Goal: Task Accomplishment & Management: Manage account settings

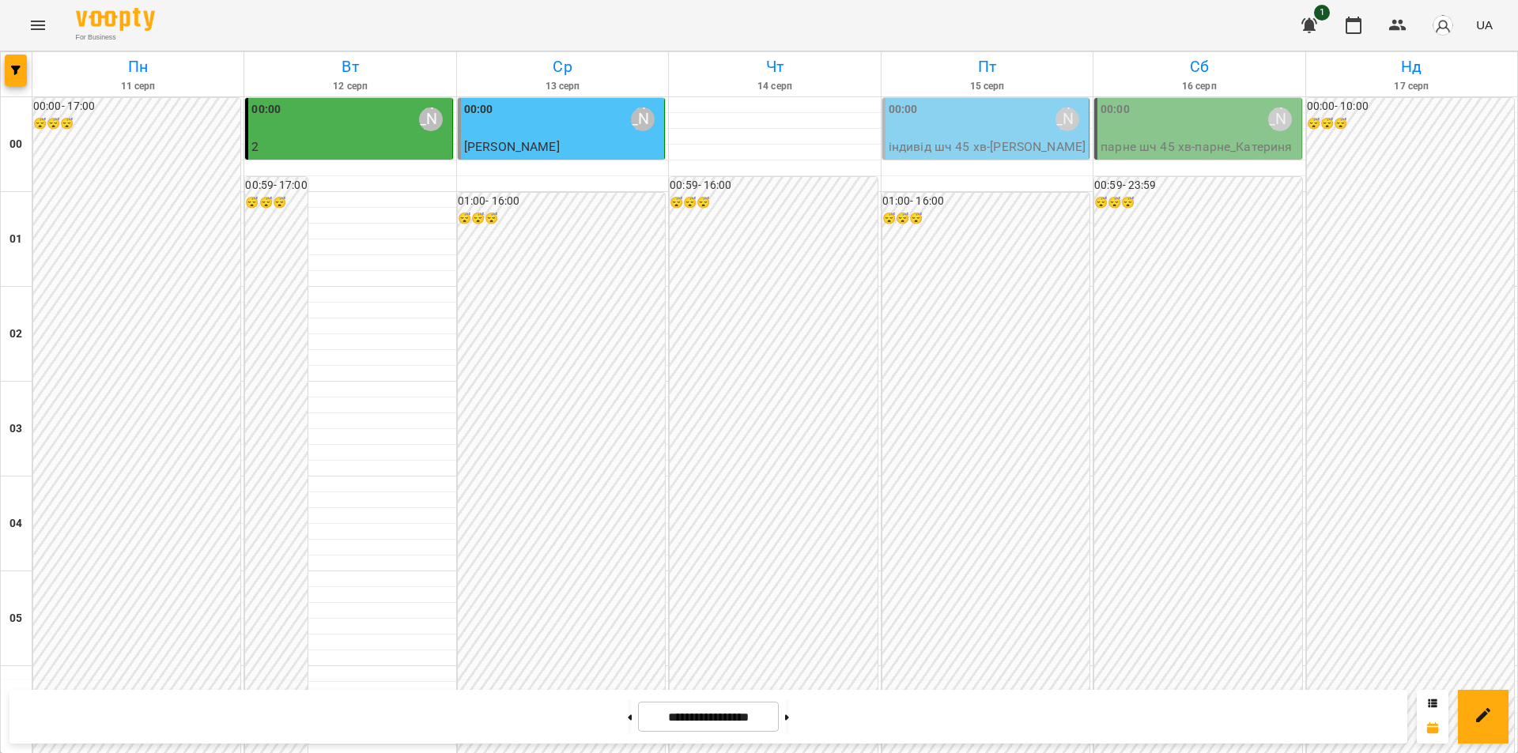
scroll to position [1692, 0]
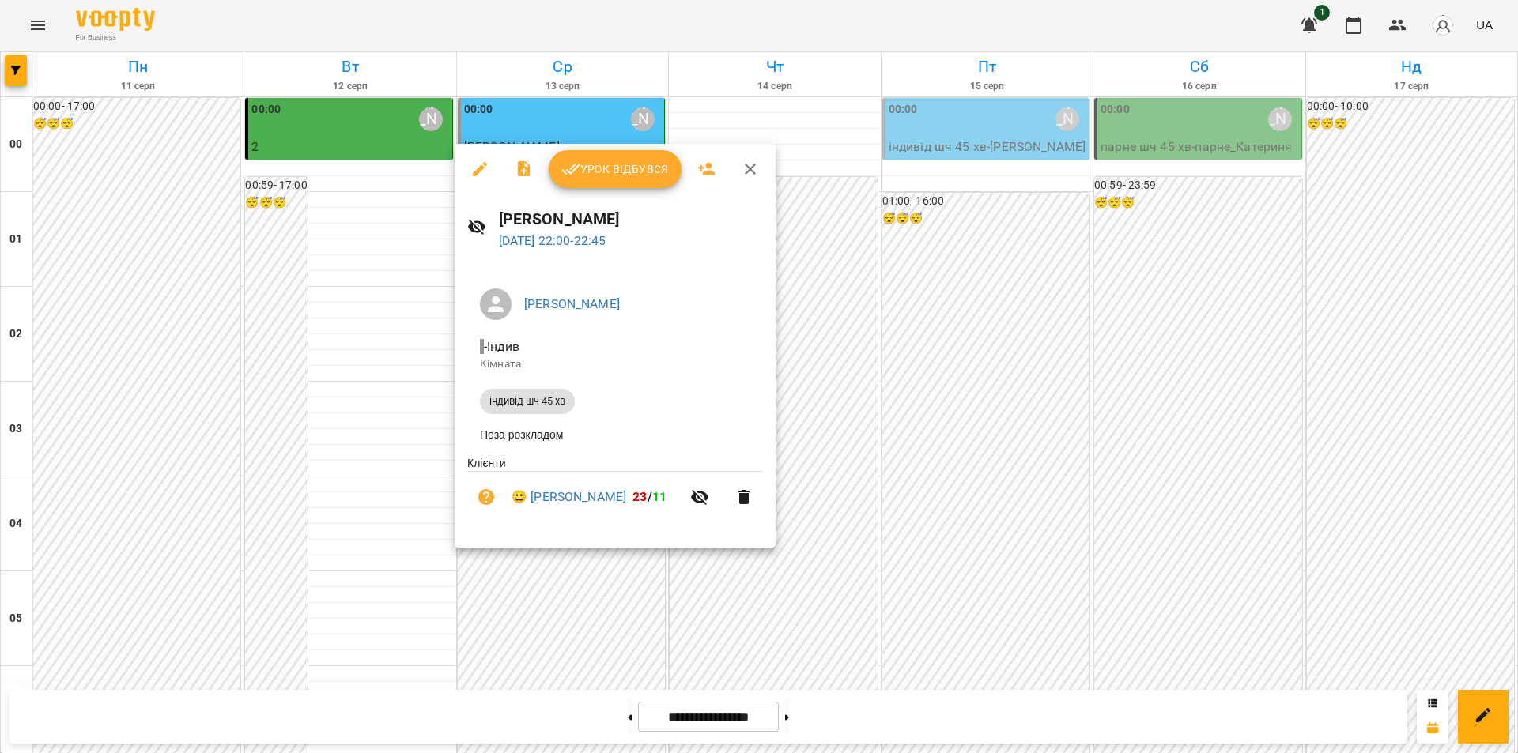
click at [593, 173] on span "Урок відбувся" at bounding box center [615, 169] width 108 height 19
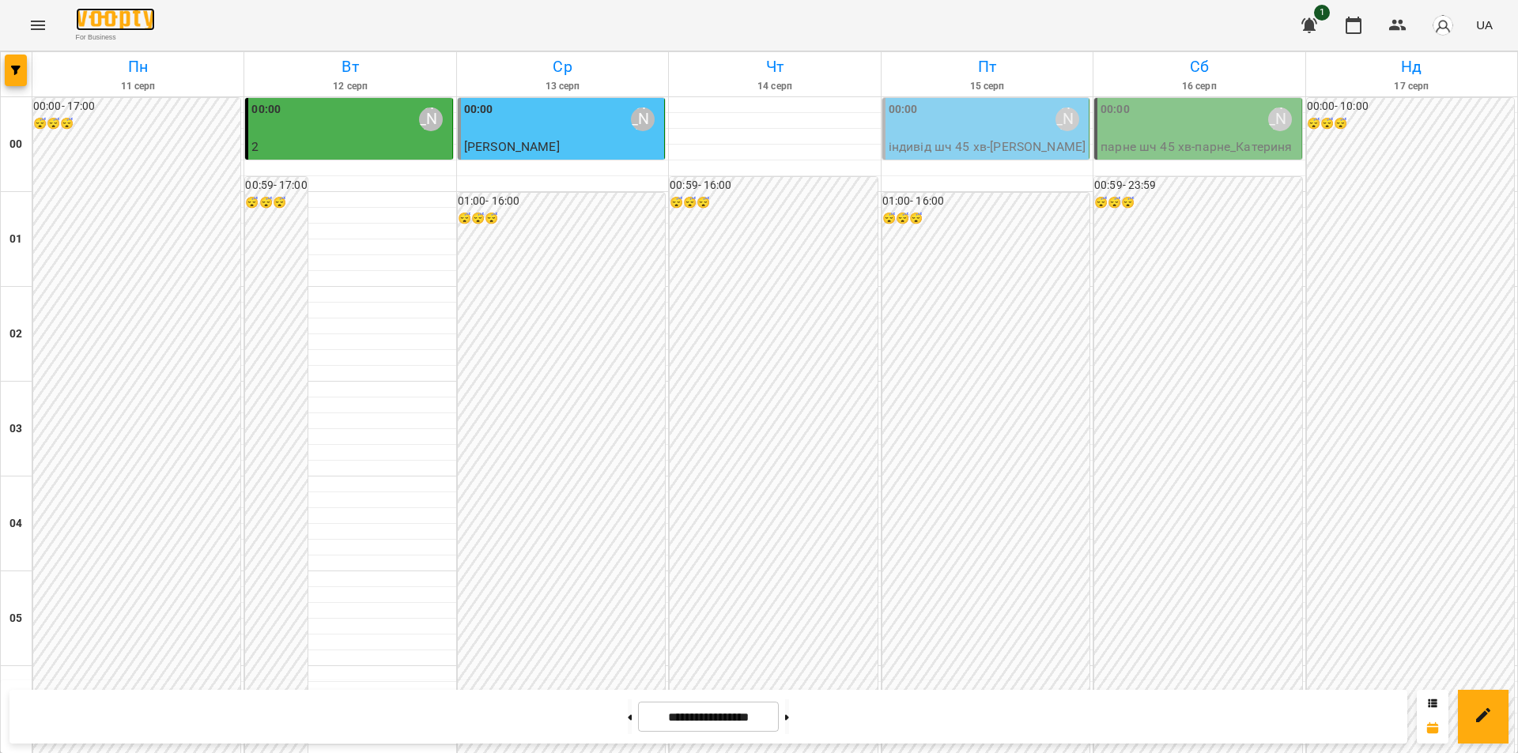
scroll to position [1692, 0]
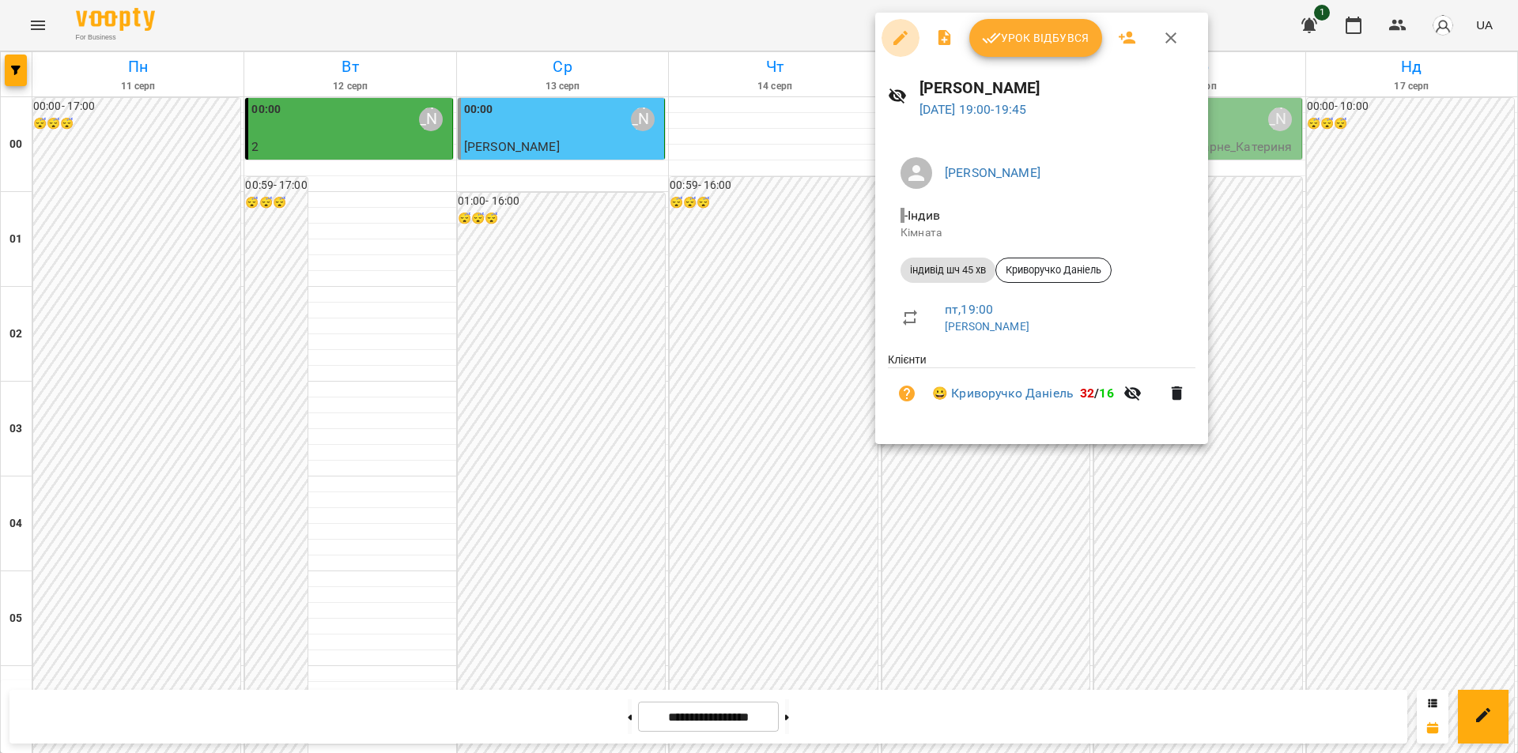
click at [894, 40] on icon "button" at bounding box center [900, 37] width 19 height 19
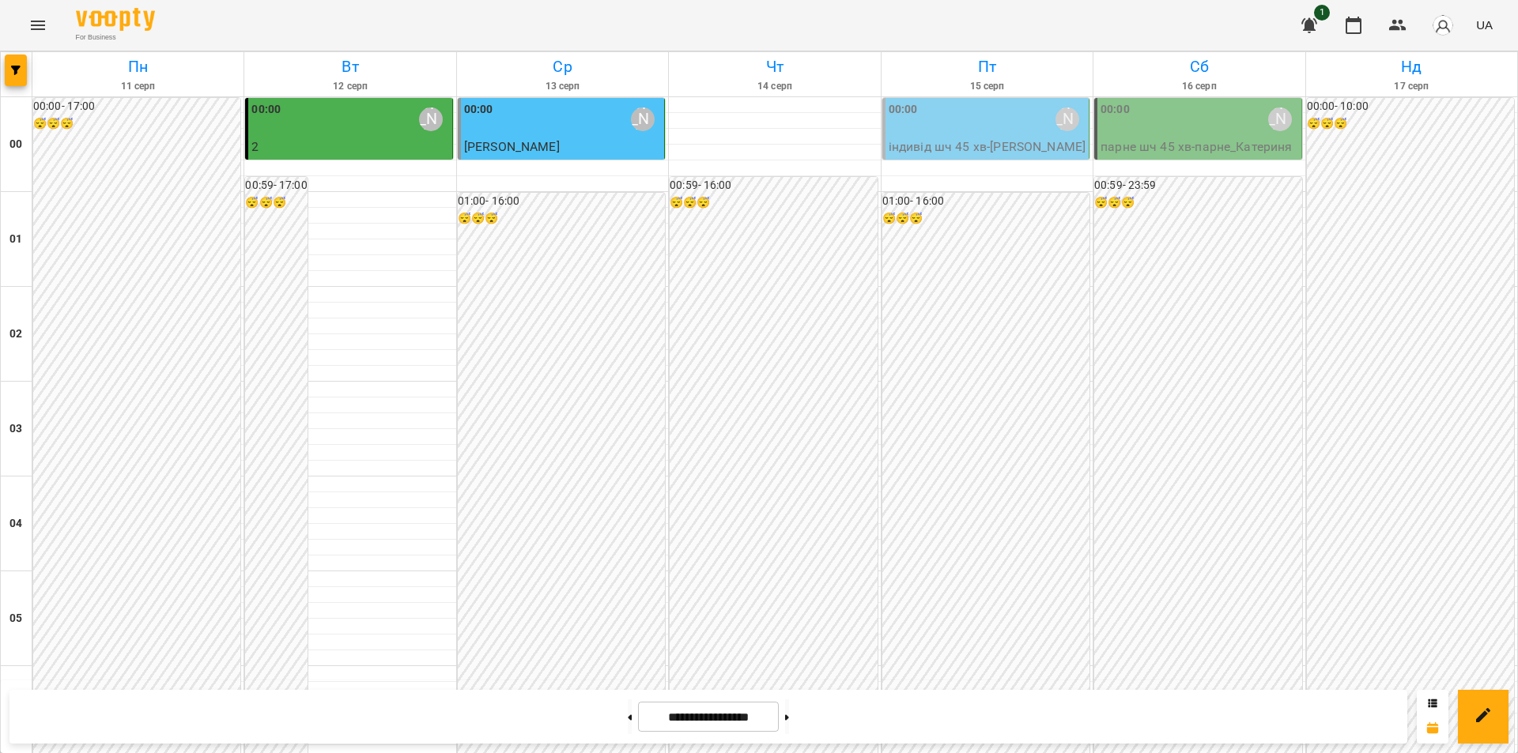
scroll to position [1423, 0]
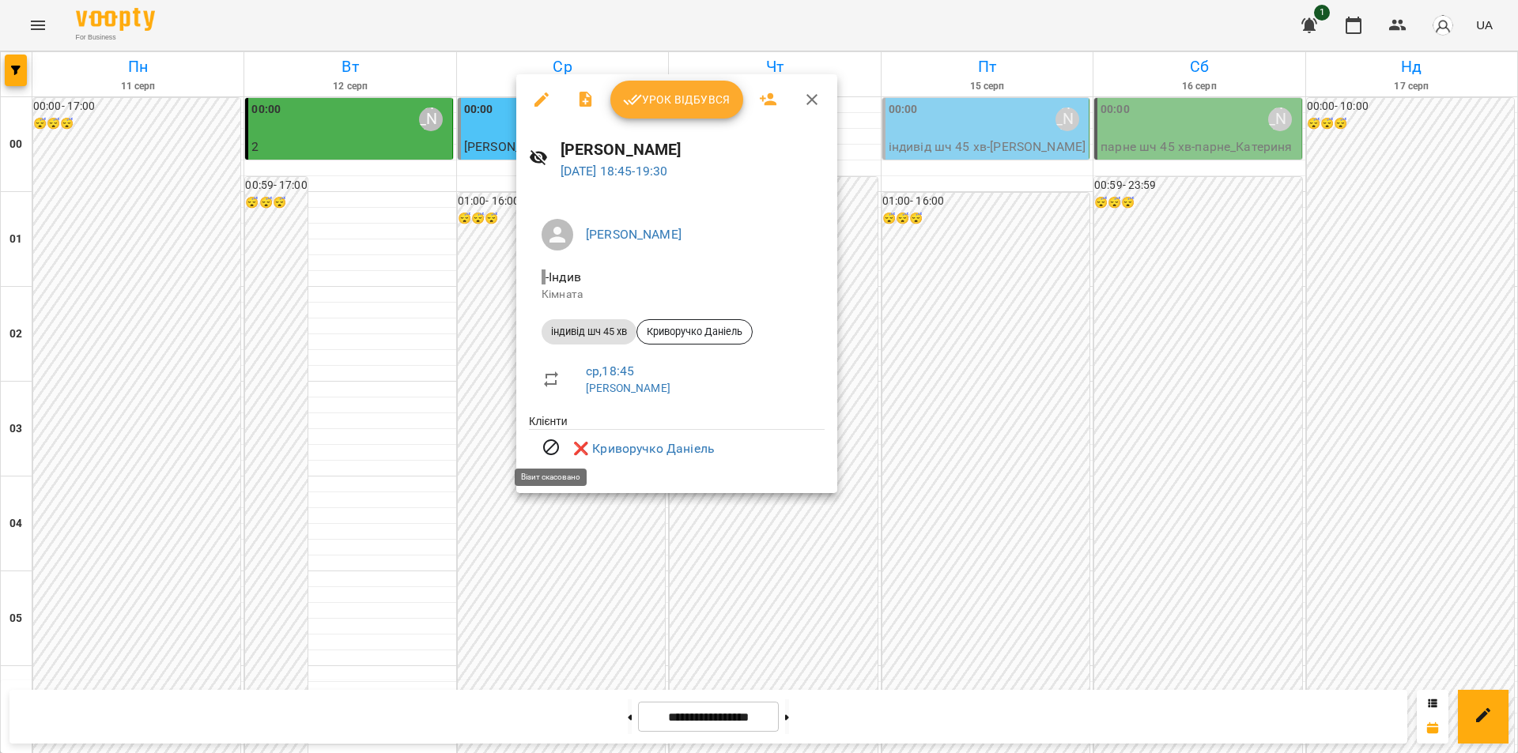
click at [552, 450] on icon at bounding box center [551, 447] width 19 height 19
click at [994, 417] on div at bounding box center [759, 376] width 1518 height 753
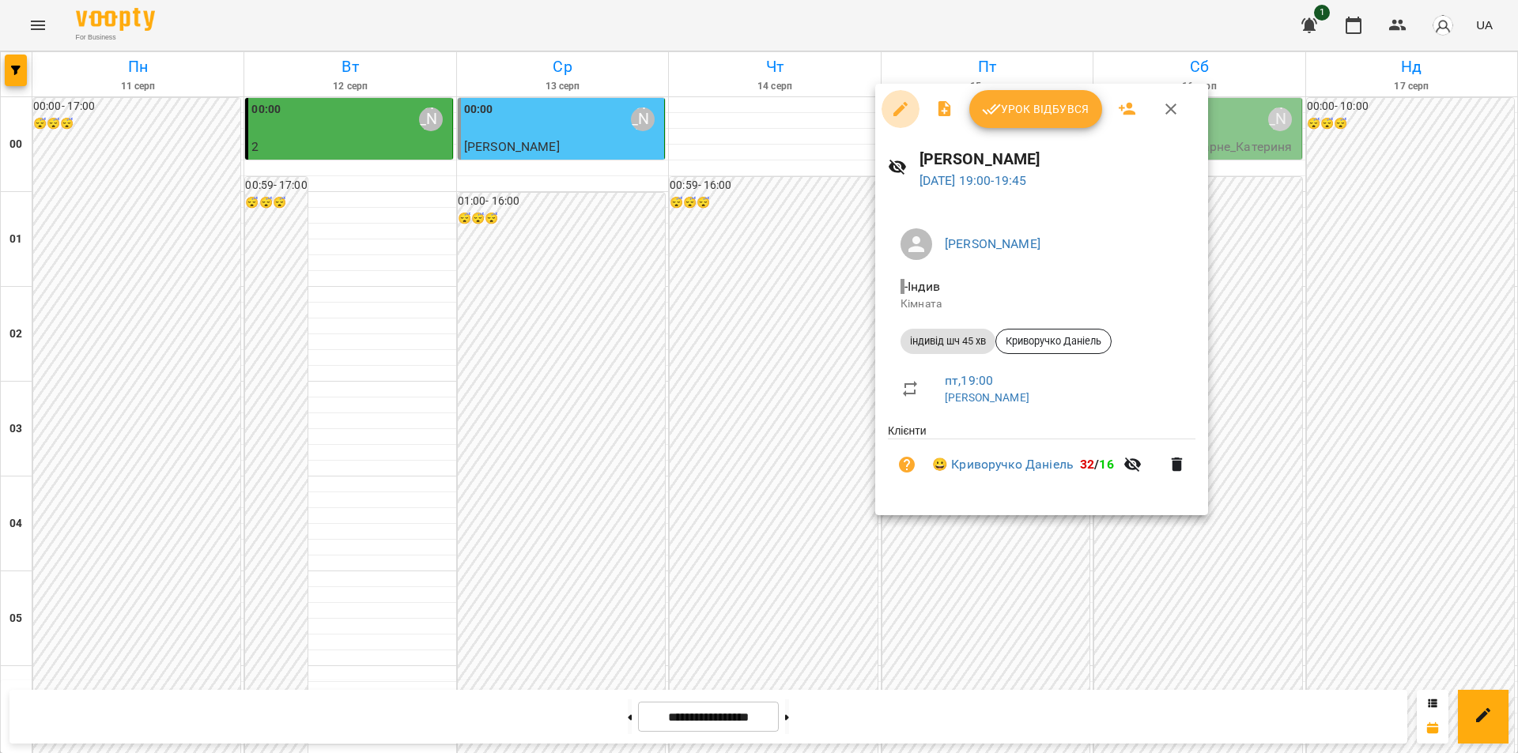
click at [900, 109] on icon "button" at bounding box center [900, 109] width 14 height 14
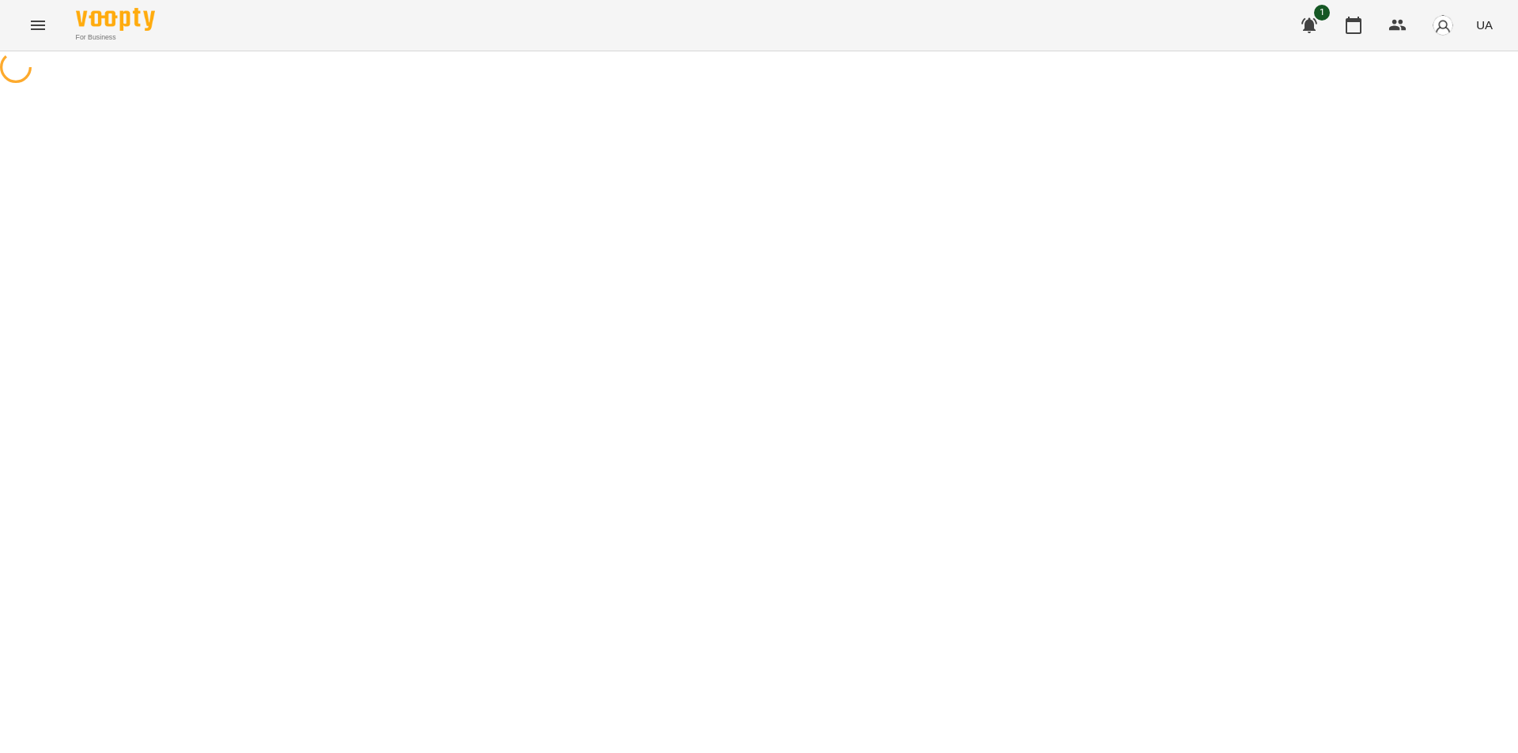
select select "**********"
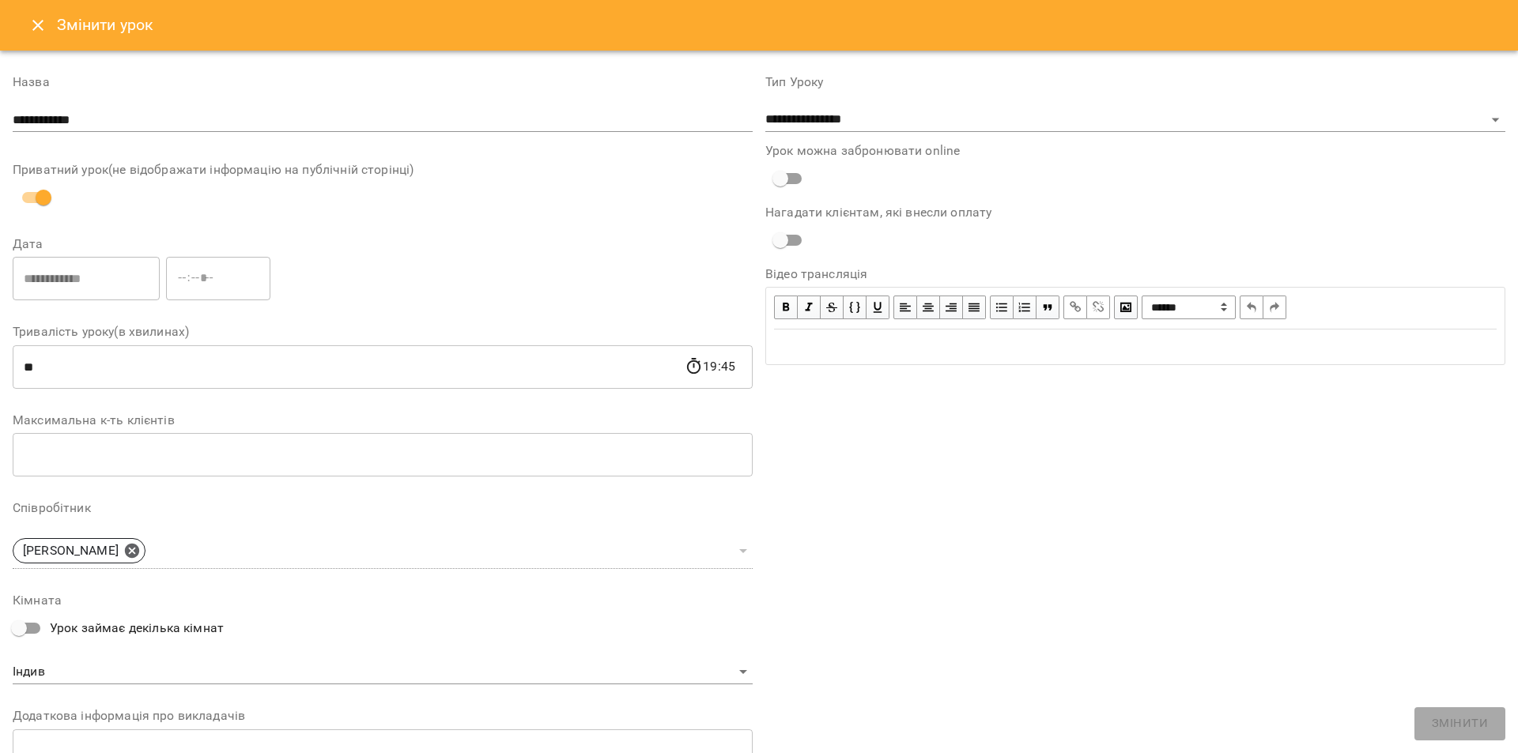
click at [41, 25] on icon "Close" at bounding box center [37, 25] width 19 height 19
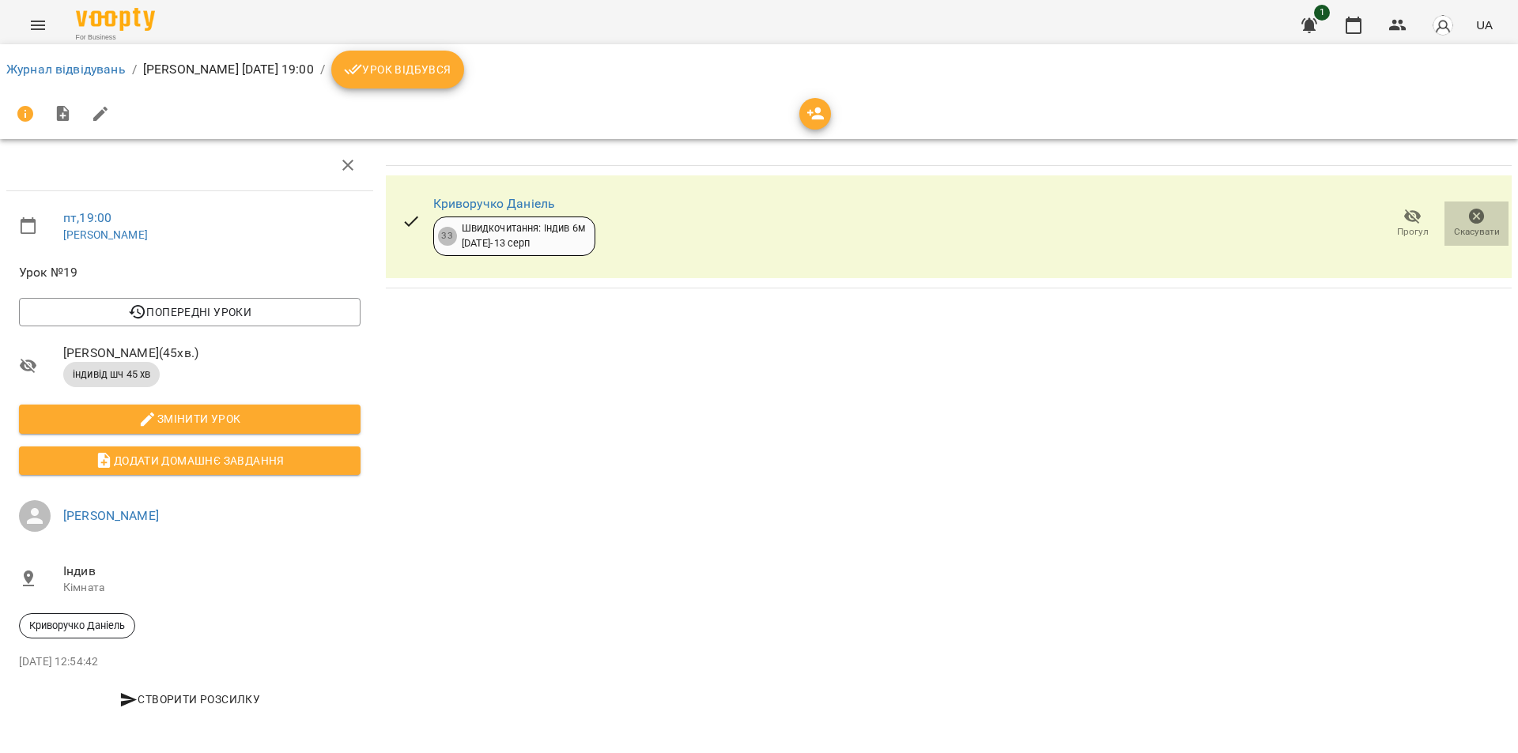
click at [1479, 217] on icon "button" at bounding box center [1477, 217] width 16 height 16
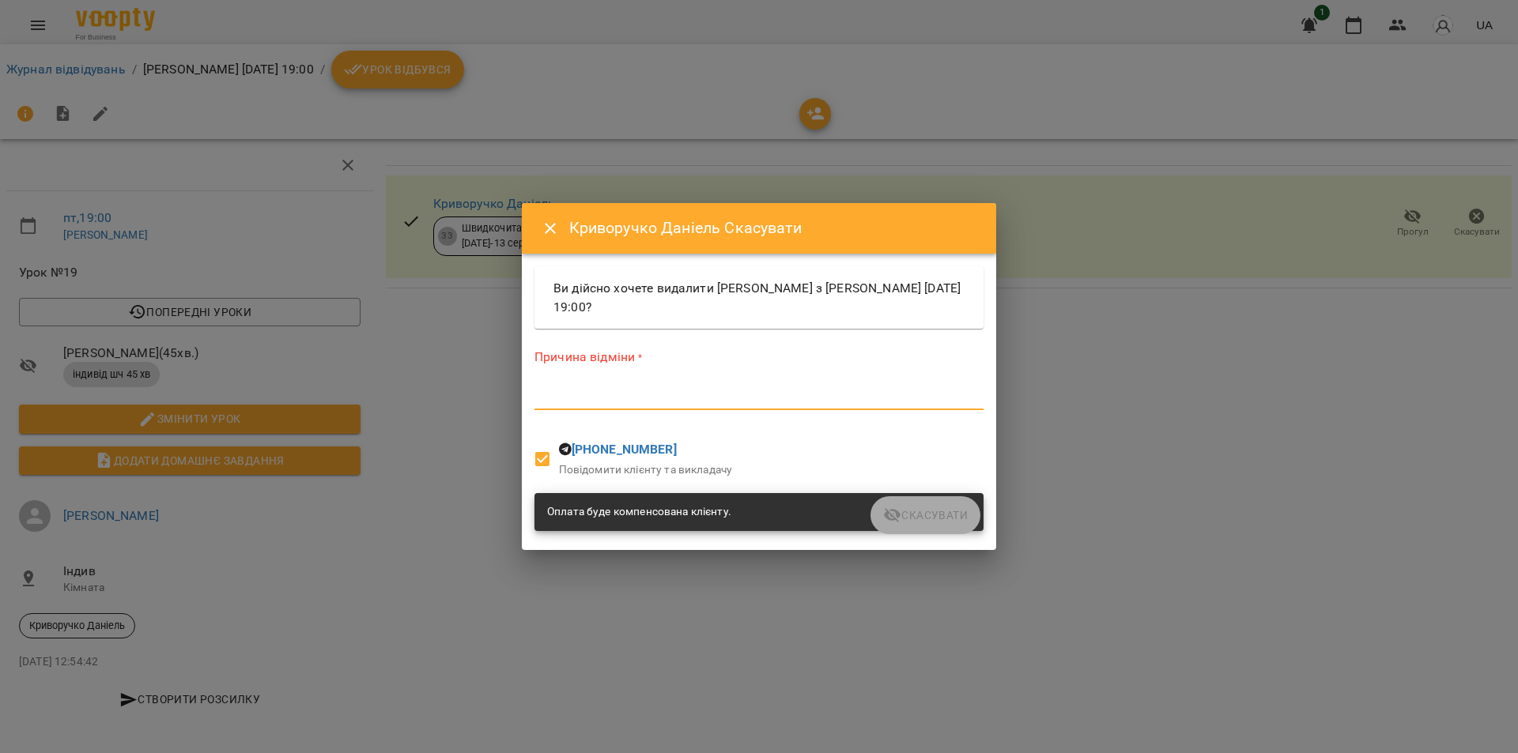
click at [780, 394] on textarea at bounding box center [758, 397] width 449 height 15
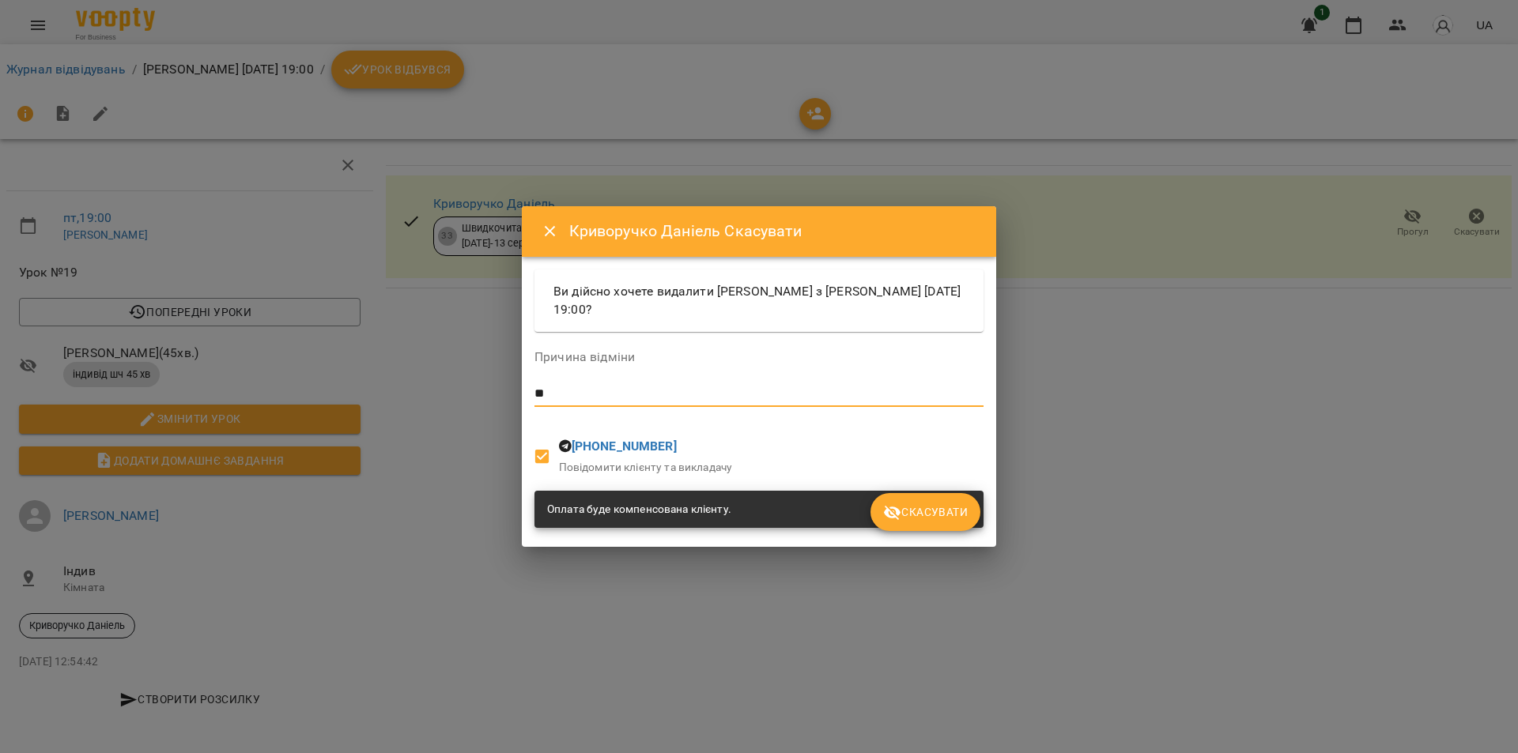
type textarea "*"
type textarea "**********"
click at [916, 516] on span "Скасувати" at bounding box center [925, 512] width 85 height 19
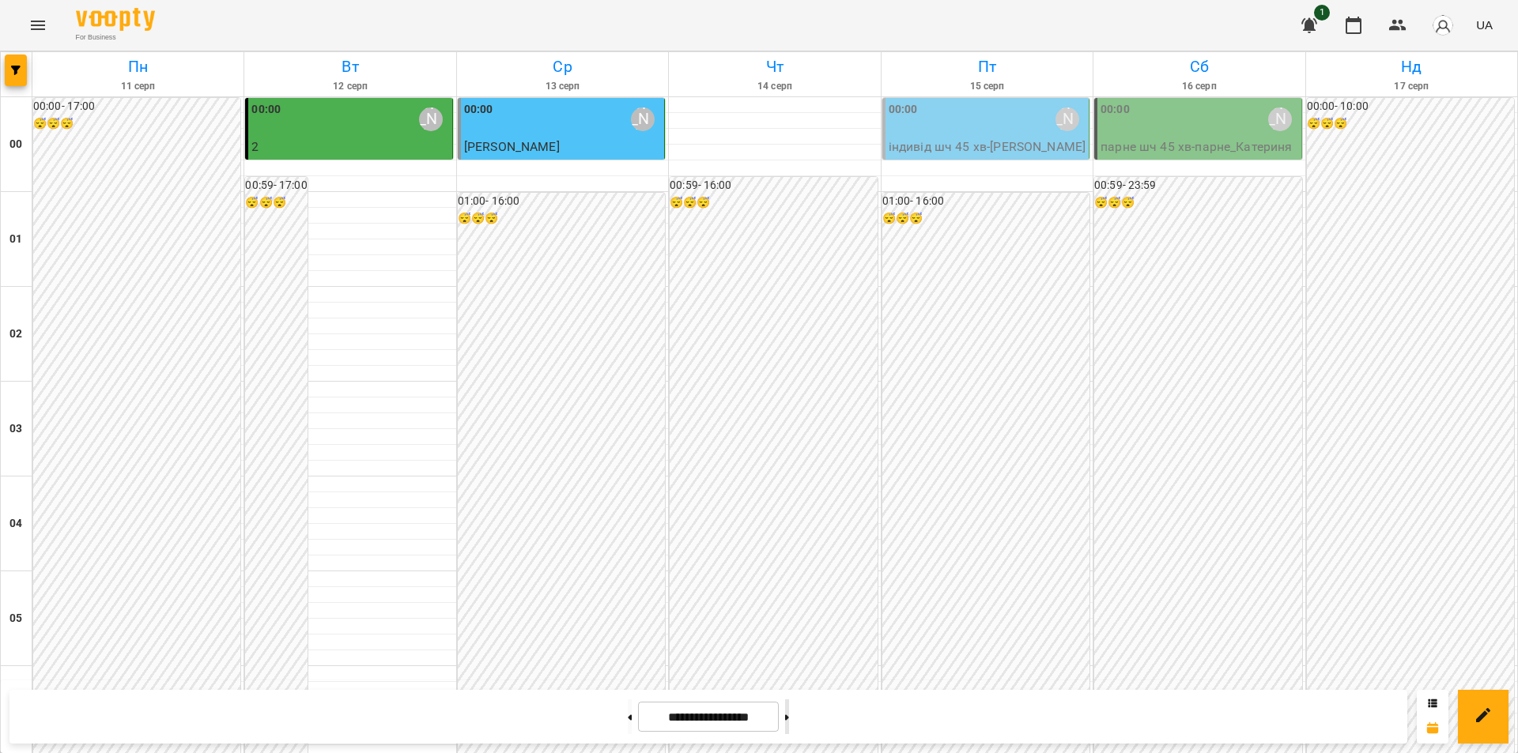
click at [789, 723] on button at bounding box center [787, 717] width 4 height 35
type input "**********"
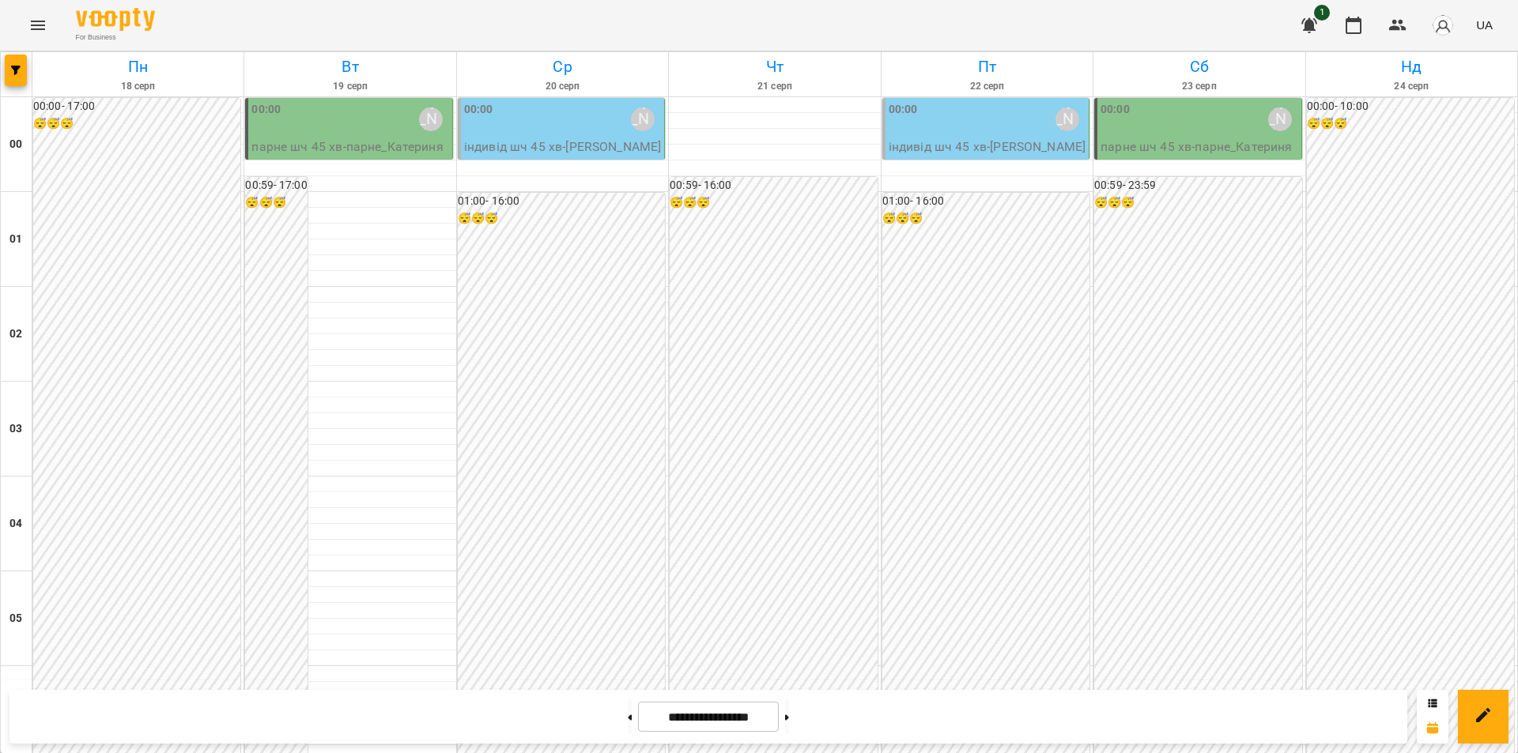
scroll to position [1534, 0]
